Goal: Ask a question: Seek information or help from site administrators or community

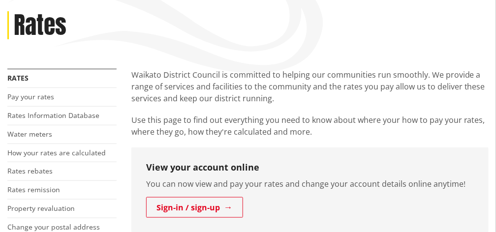
scroll to position [131, 0]
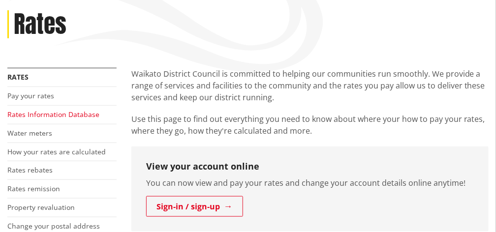
click at [61, 113] on link "Rates Information Database" at bounding box center [53, 114] width 92 height 9
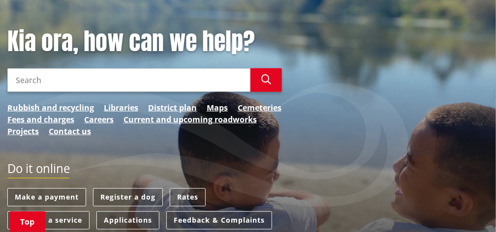
scroll to position [164, 0]
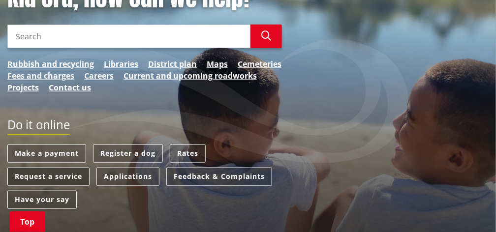
click at [76, 176] on link "Request a service" at bounding box center [48, 177] width 82 height 18
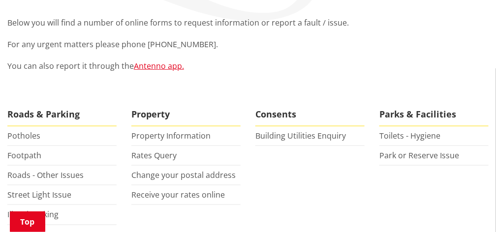
scroll to position [197, 0]
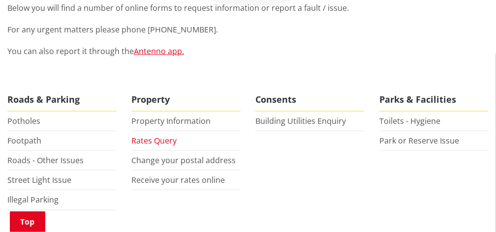
click at [148, 142] on link "Rates Query" at bounding box center [153, 140] width 45 height 11
